Goal: Find specific page/section: Find specific page/section

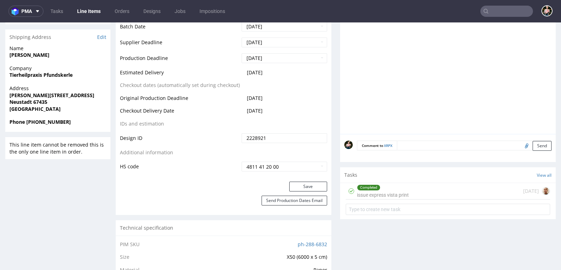
scroll to position [303, 0]
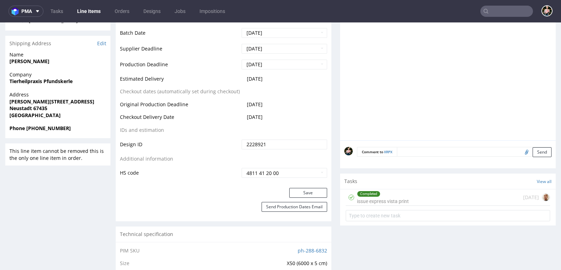
drag, startPoint x: 411, startPoint y: 198, endPoint x: 411, endPoint y: 220, distance: 22.4
click at [411, 198] on div "Completed issue express vista print [DATE]" at bounding box center [447, 197] width 204 height 16
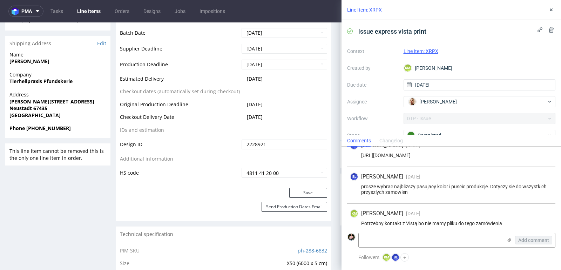
scroll to position [79, 0]
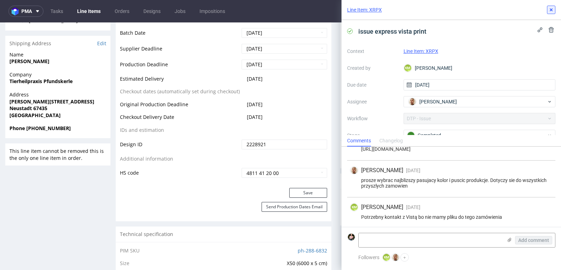
click at [553, 9] on icon at bounding box center [551, 10] width 6 height 6
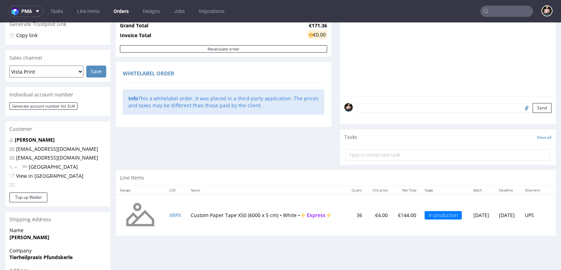
scroll to position [215, 0]
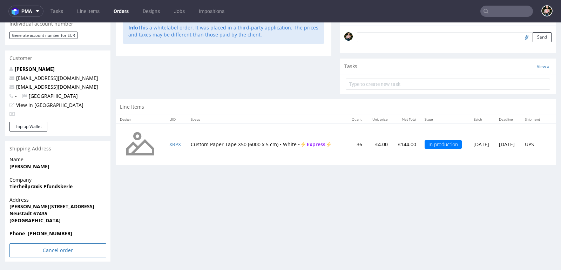
click at [48, 254] on input "Cancel order" at bounding box center [57, 250] width 97 height 14
click at [41, 232] on icon at bounding box center [43, 230] width 4 height 5
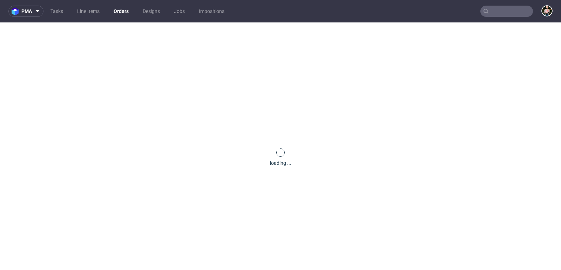
scroll to position [0, 0]
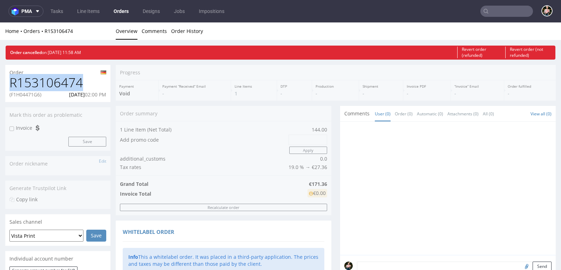
drag, startPoint x: 84, startPoint y: 85, endPoint x: 9, endPoint y: 84, distance: 74.6
click at [9, 84] on h1 "R153106474" at bounding box center [57, 83] width 97 height 14
copy h1 "R153106474"
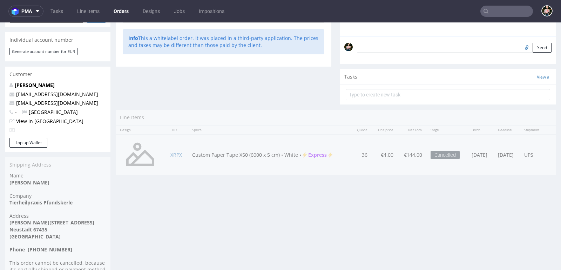
scroll to position [219, 0]
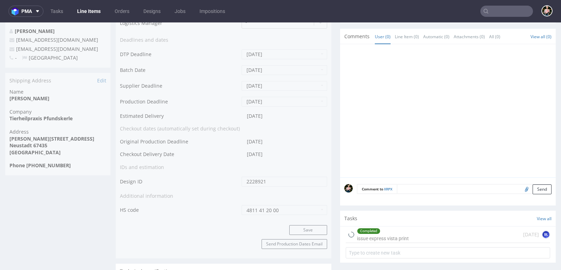
scroll to position [288, 0]
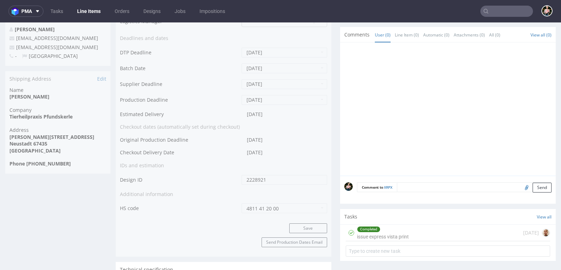
click at [415, 228] on div "Completed issue express vista print [DATE]" at bounding box center [447, 233] width 204 height 16
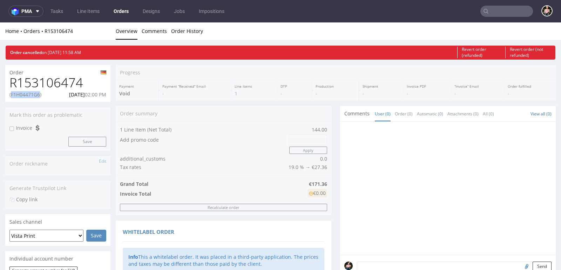
drag, startPoint x: 40, startPoint y: 95, endPoint x: 12, endPoint y: 95, distance: 27.7
click at [12, 95] on p "(F1H04471G6)" at bounding box center [25, 94] width 32 height 7
copy p "F1H04471G6"
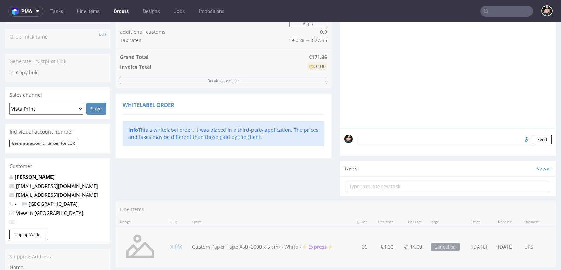
scroll to position [146, 0]
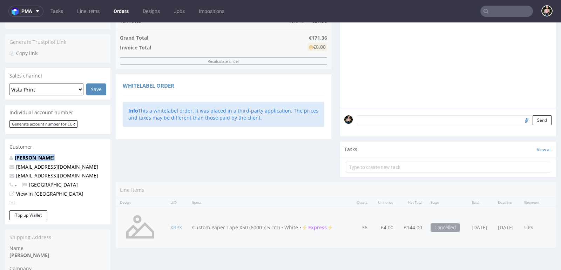
drag, startPoint x: 54, startPoint y: 156, endPoint x: 14, endPoint y: 156, distance: 40.3
click at [14, 156] on p "[PERSON_NAME]" at bounding box center [57, 157] width 97 height 7
copy link "[PERSON_NAME]"
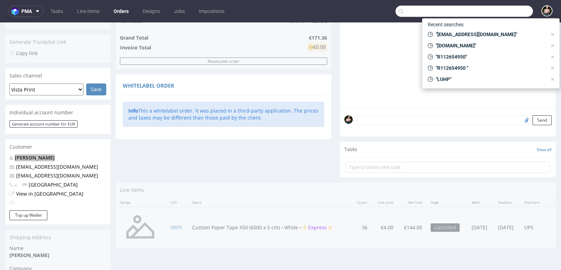
click at [492, 10] on input "text" at bounding box center [463, 11] width 137 height 11
paste input "[PERSON_NAME]"
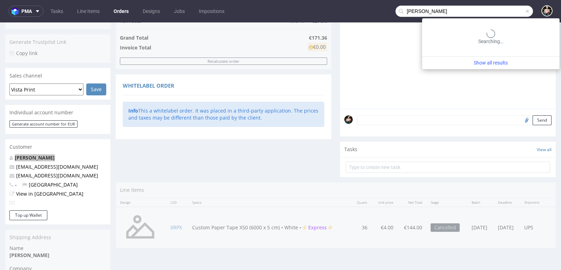
type input "[PERSON_NAME]"
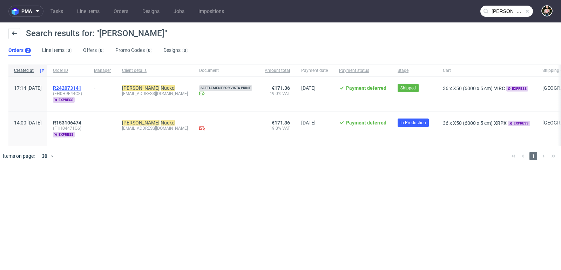
click at [81, 86] on span "R242073141" at bounding box center [67, 88] width 28 height 6
